Goal: Transaction & Acquisition: Purchase product/service

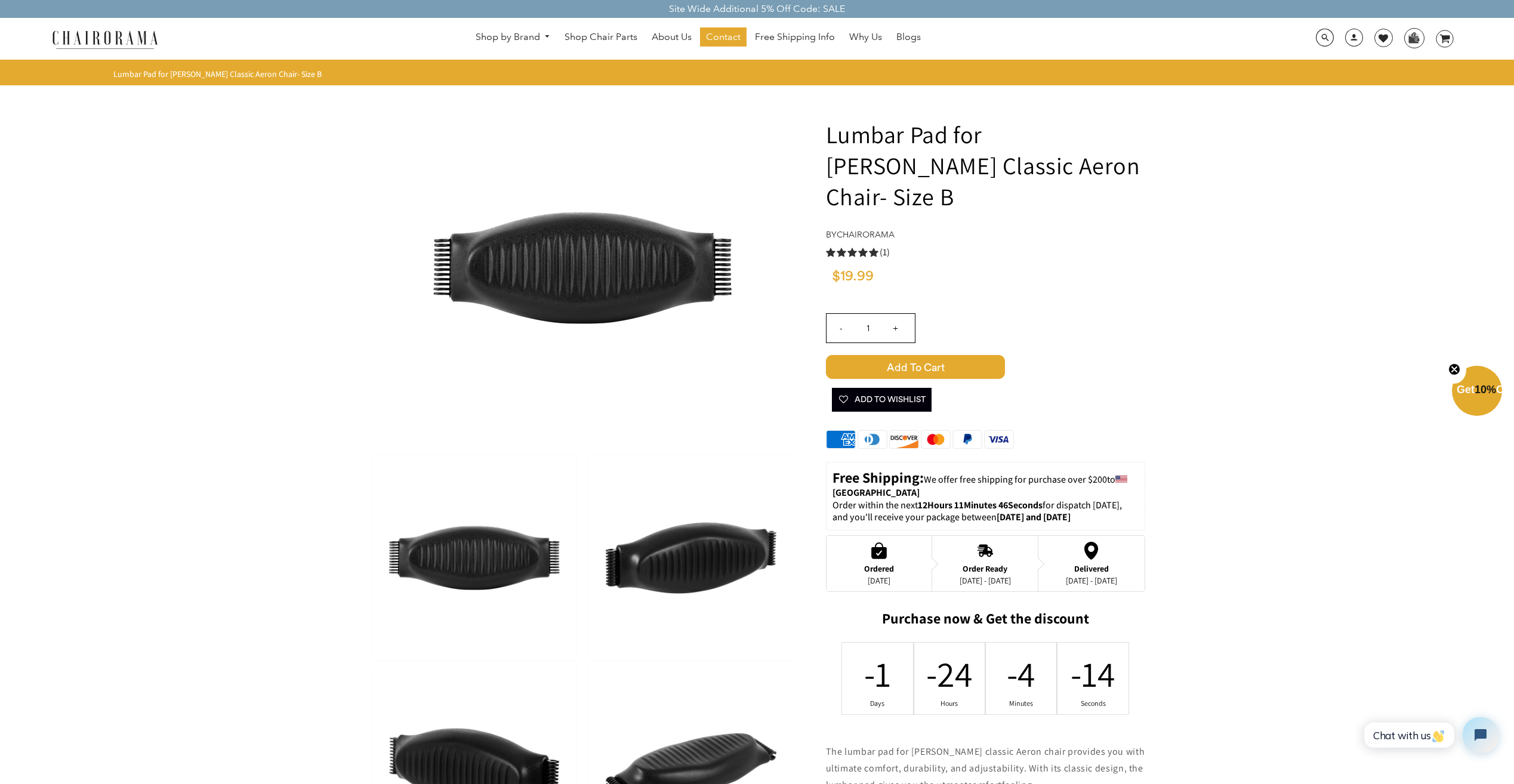
click at [922, 355] on span "Add to Cart" at bounding box center [915, 367] width 179 height 24
click at [1442, 35] on icon at bounding box center [1445, 38] width 10 height 8
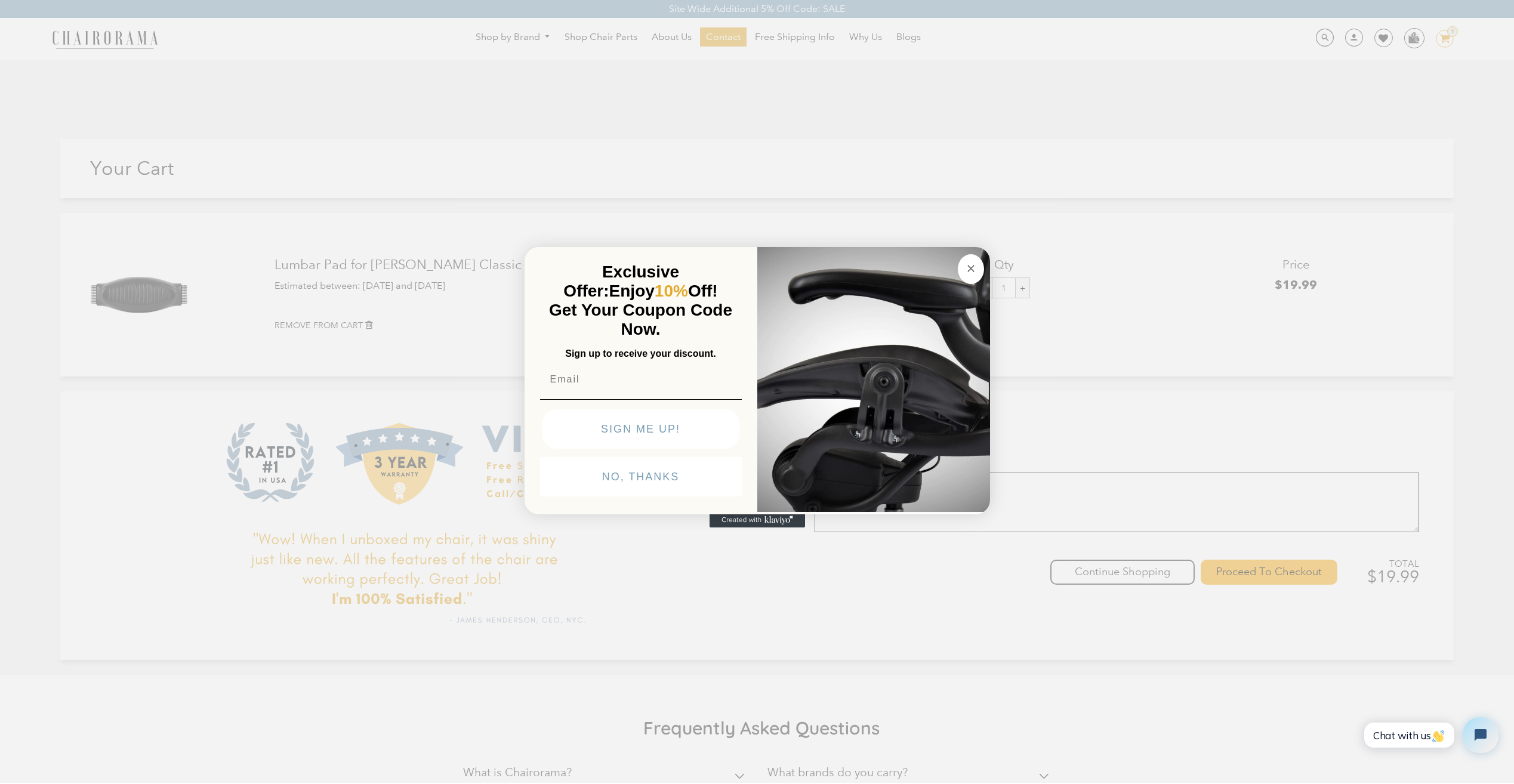
click at [973, 261] on icon "Close dialog" at bounding box center [971, 269] width 14 height 14
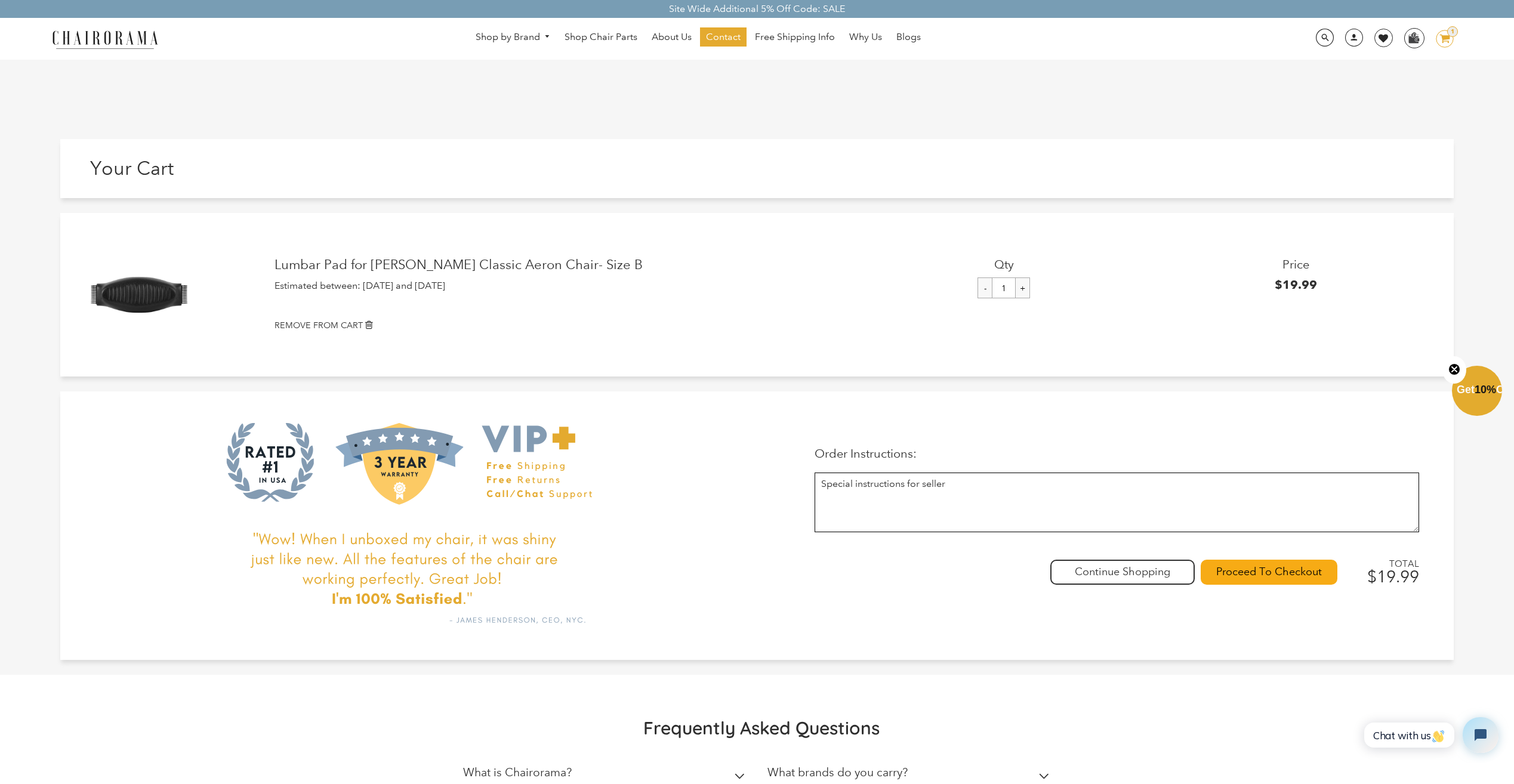
click at [1452, 364] on icon "Close teaser" at bounding box center [1454, 370] width 12 height 12
click at [908, 491] on textarea at bounding box center [1117, 502] width 605 height 60
drag, startPoint x: 978, startPoint y: 486, endPoint x: 802, endPoint y: 485, distance: 176.0
click at [802, 485] on div "Order Instructions: Order Instructions: Continue Shopping Proceed To Checkout T…" at bounding box center [1101, 525] width 694 height 218
drag, startPoint x: 820, startPoint y: 484, endPoint x: 1030, endPoint y: 481, distance: 210.0
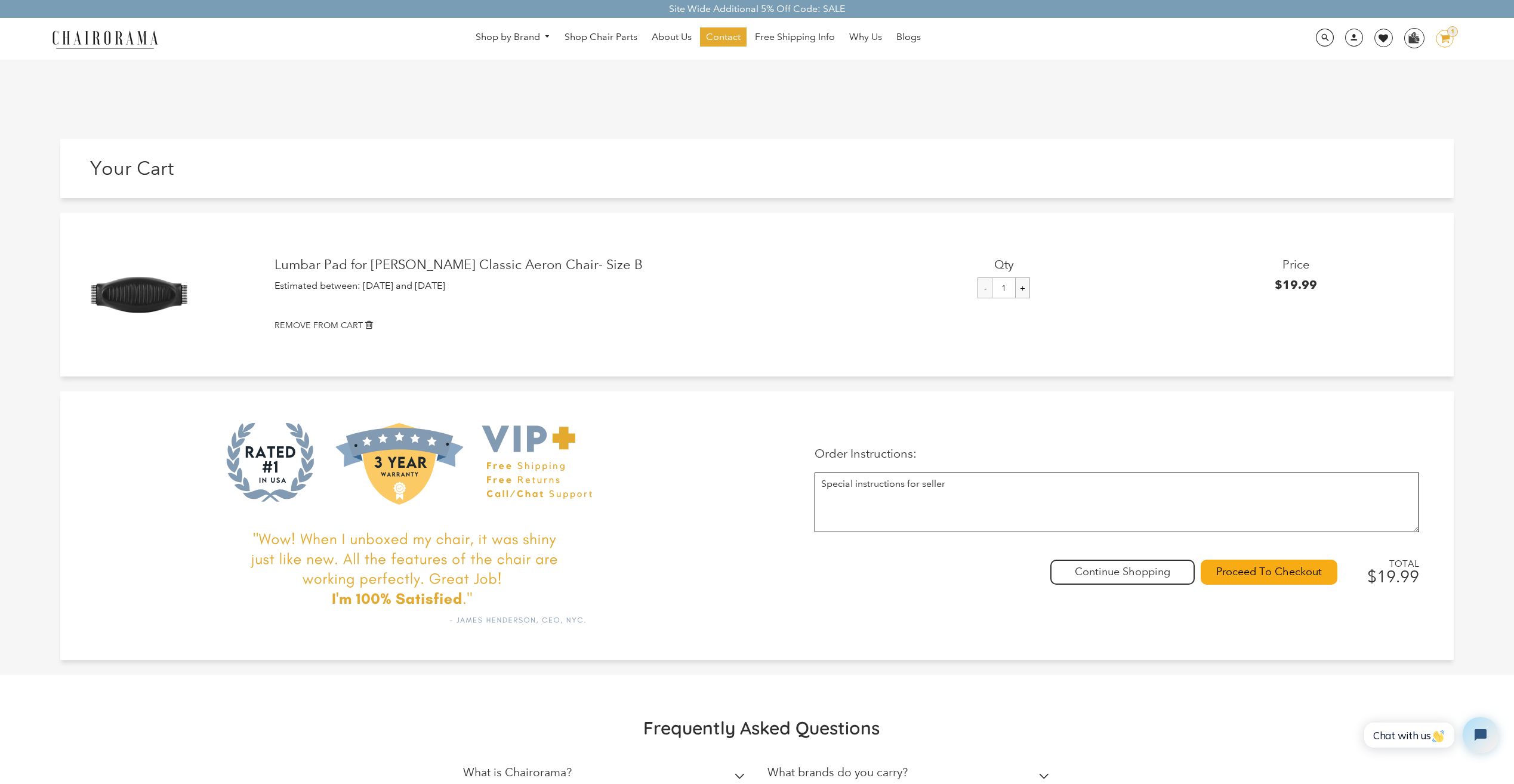
click at [1030, 481] on textarea at bounding box center [1117, 502] width 605 height 60
click at [1274, 574] on input "Proceed To Checkout" at bounding box center [1269, 572] width 137 height 25
